Goal: Transaction & Acquisition: Purchase product/service

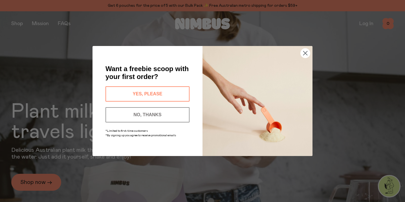
click at [304, 52] on circle "Close dialog" at bounding box center [304, 52] width 9 height 9
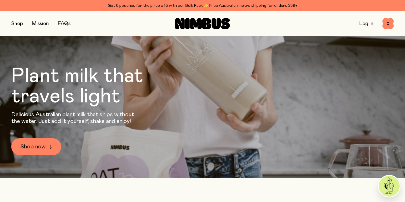
scroll to position [20, 0]
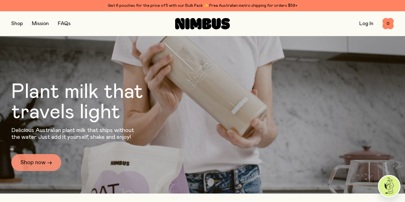
click at [49, 164] on link "Shop now →" at bounding box center [36, 162] width 50 height 17
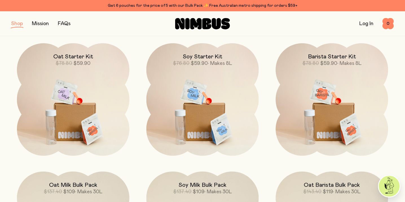
scroll to position [398, 0]
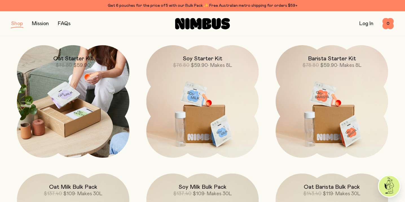
click at [94, 114] on img at bounding box center [73, 101] width 112 height 112
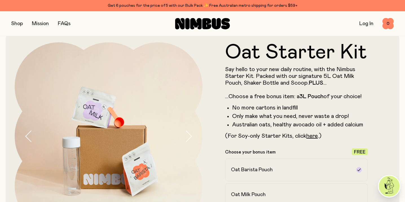
scroll to position [8, 0]
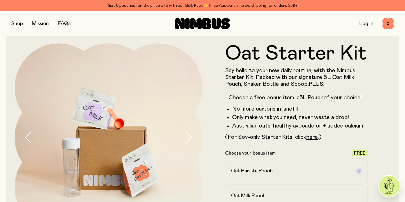
click at [19, 24] on button "button" at bounding box center [17, 24] width 12 height 8
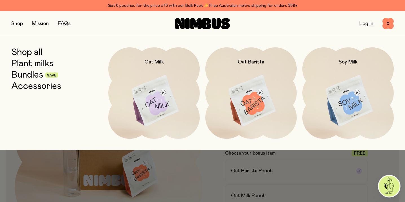
click at [38, 64] on link "Plant milks" at bounding box center [32, 64] width 42 height 10
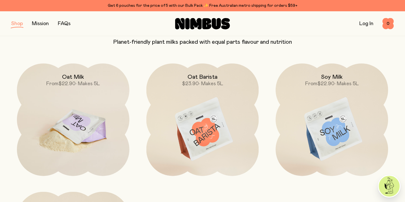
scroll to position [57, 0]
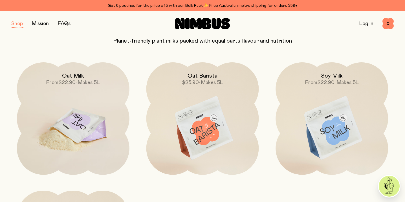
click at [85, 131] on img at bounding box center [73, 128] width 112 height 132
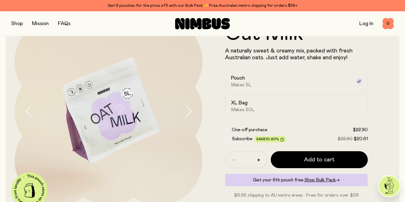
scroll to position [37, 0]
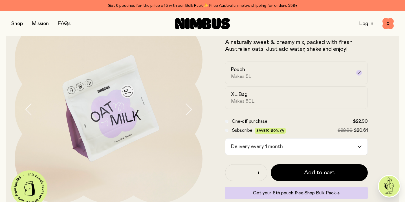
click at [271, 145] on div "Delivery every 1 month" at bounding box center [291, 146] width 132 height 16
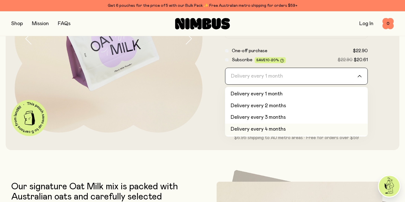
scroll to position [114, 0]
